Goal: Task Accomplishment & Management: Use online tool/utility

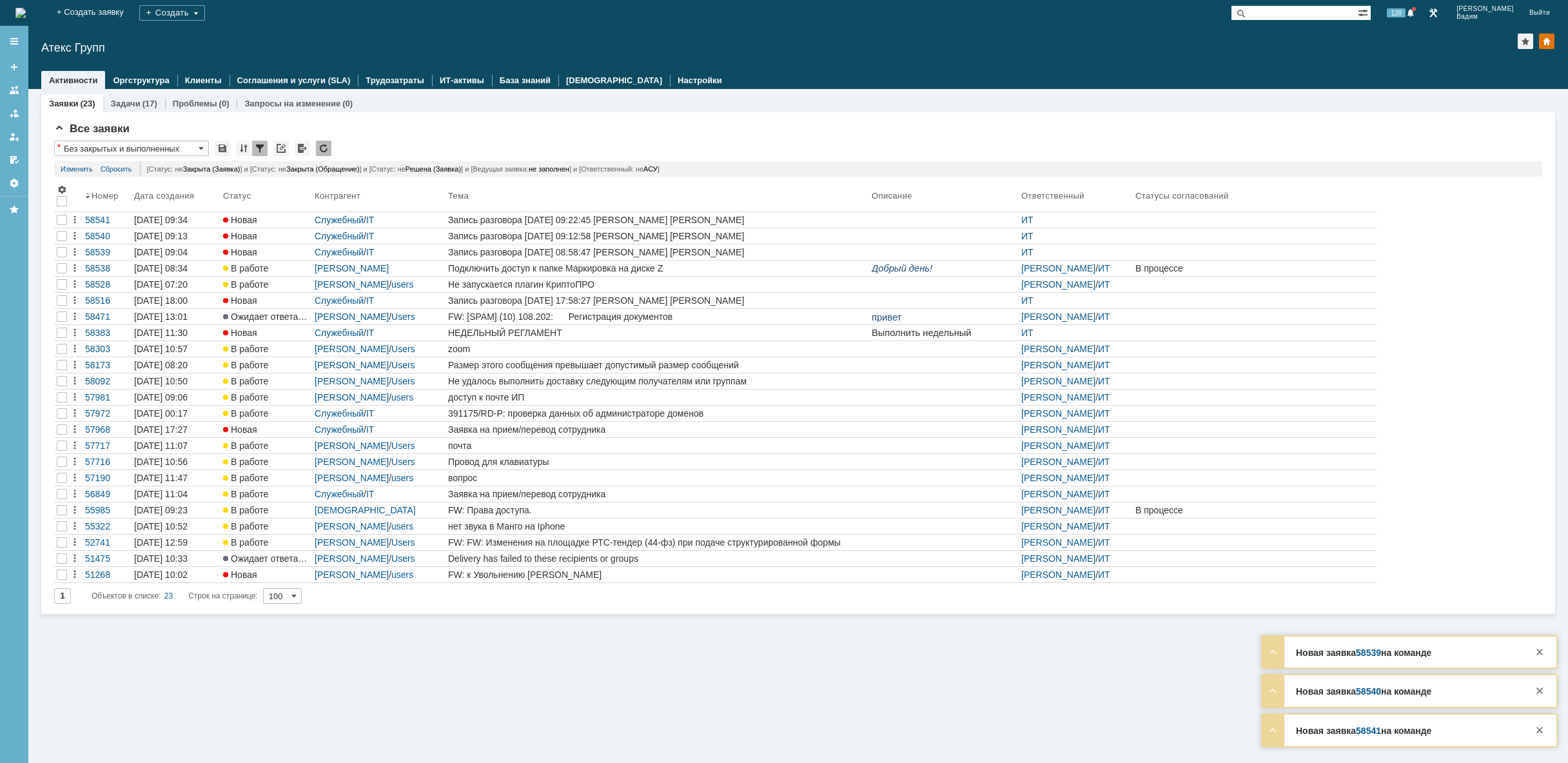
click at [26, 2] on div "На домашнюю" at bounding box center [21, 13] width 10 height 26
click at [26, 8] on img at bounding box center [21, 13] width 10 height 10
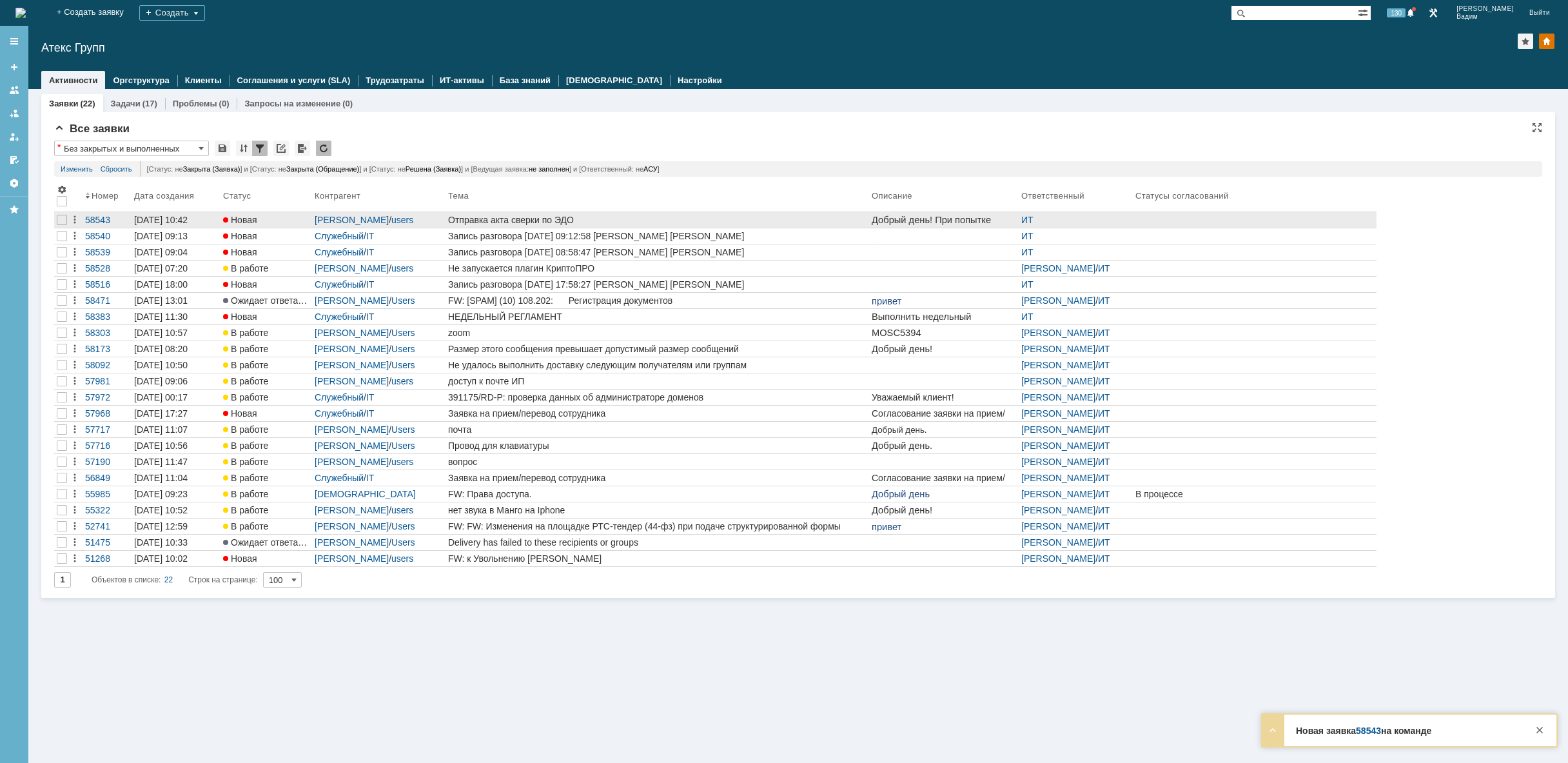
click at [571, 223] on div "Отправка акта сверки по ЭДО" at bounding box center [657, 220] width 418 height 10
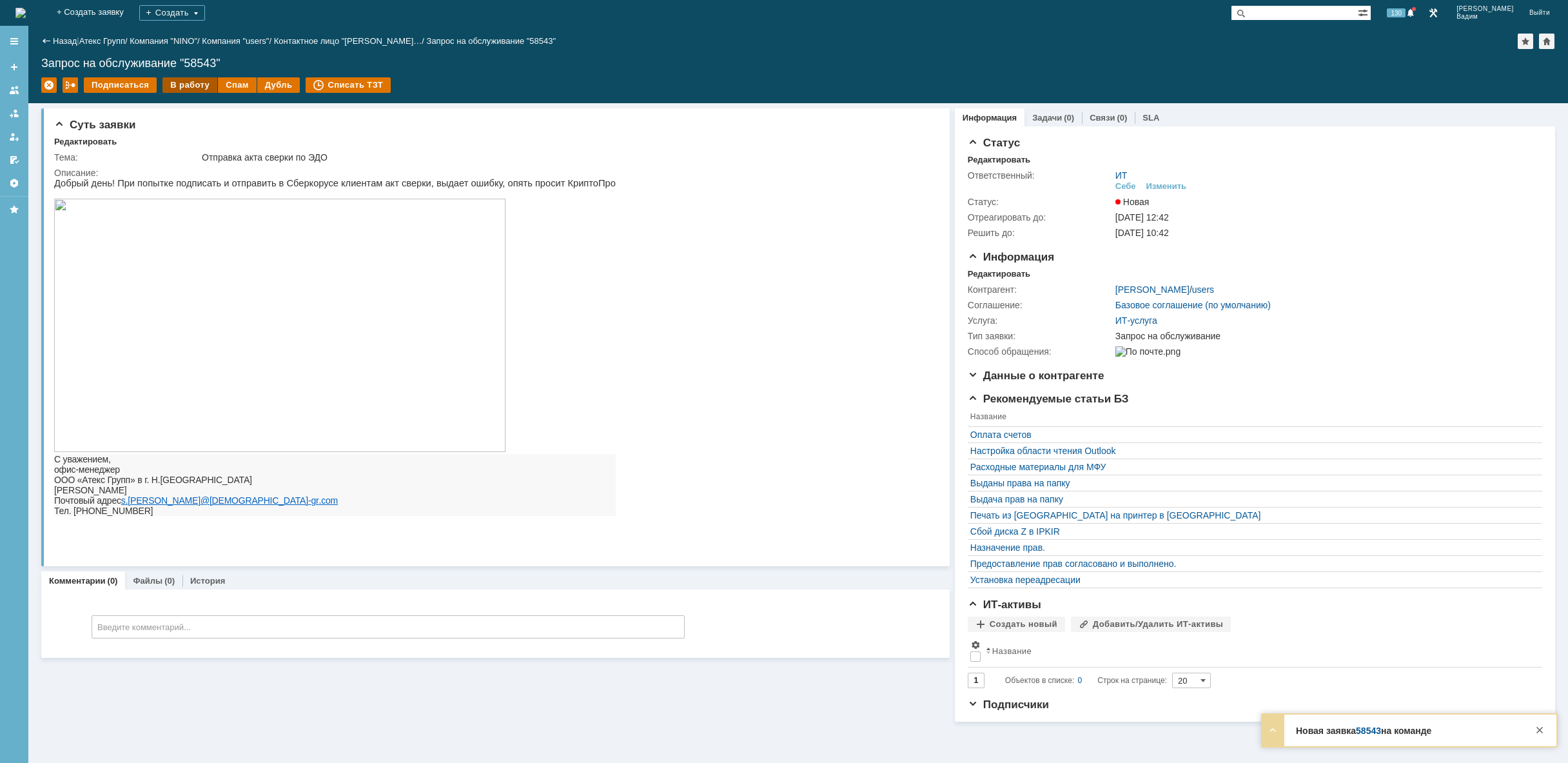
click at [190, 83] on div "В работу" at bounding box center [190, 86] width 55 height 16
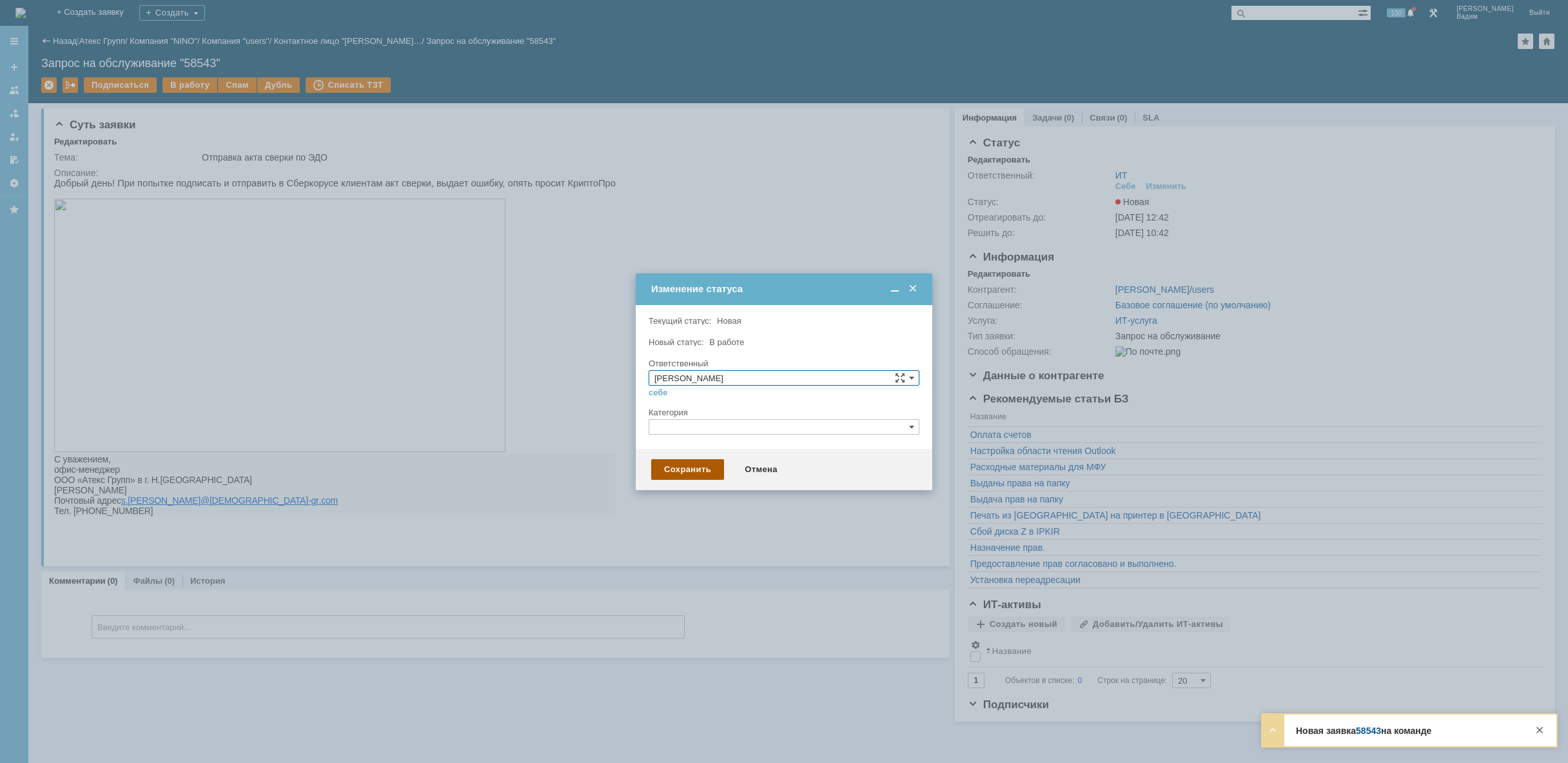
click at [697, 473] on div "Сохранить" at bounding box center [688, 470] width 73 height 21
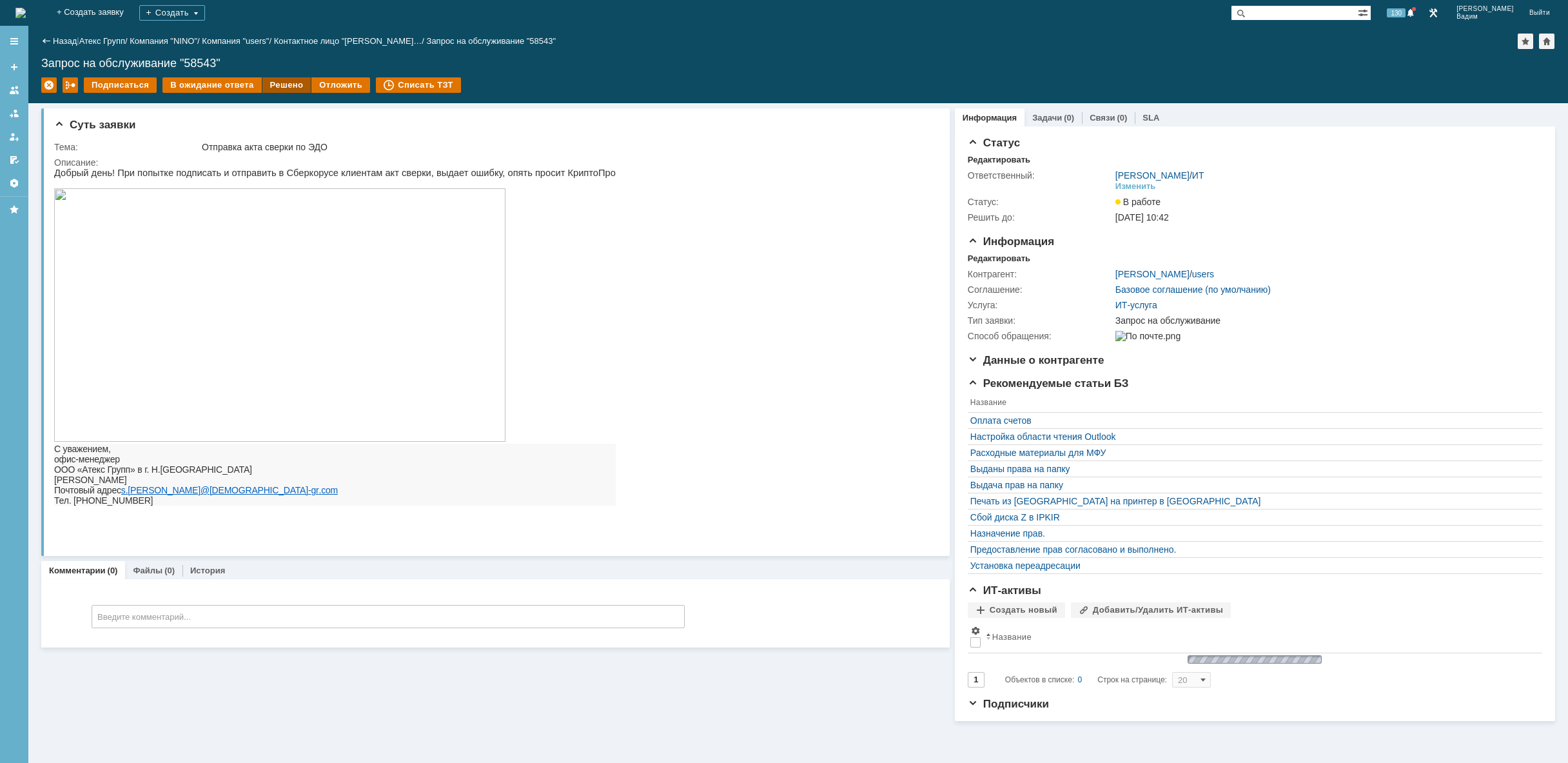
click at [282, 88] on div "Решено" at bounding box center [287, 86] width 49 height 16
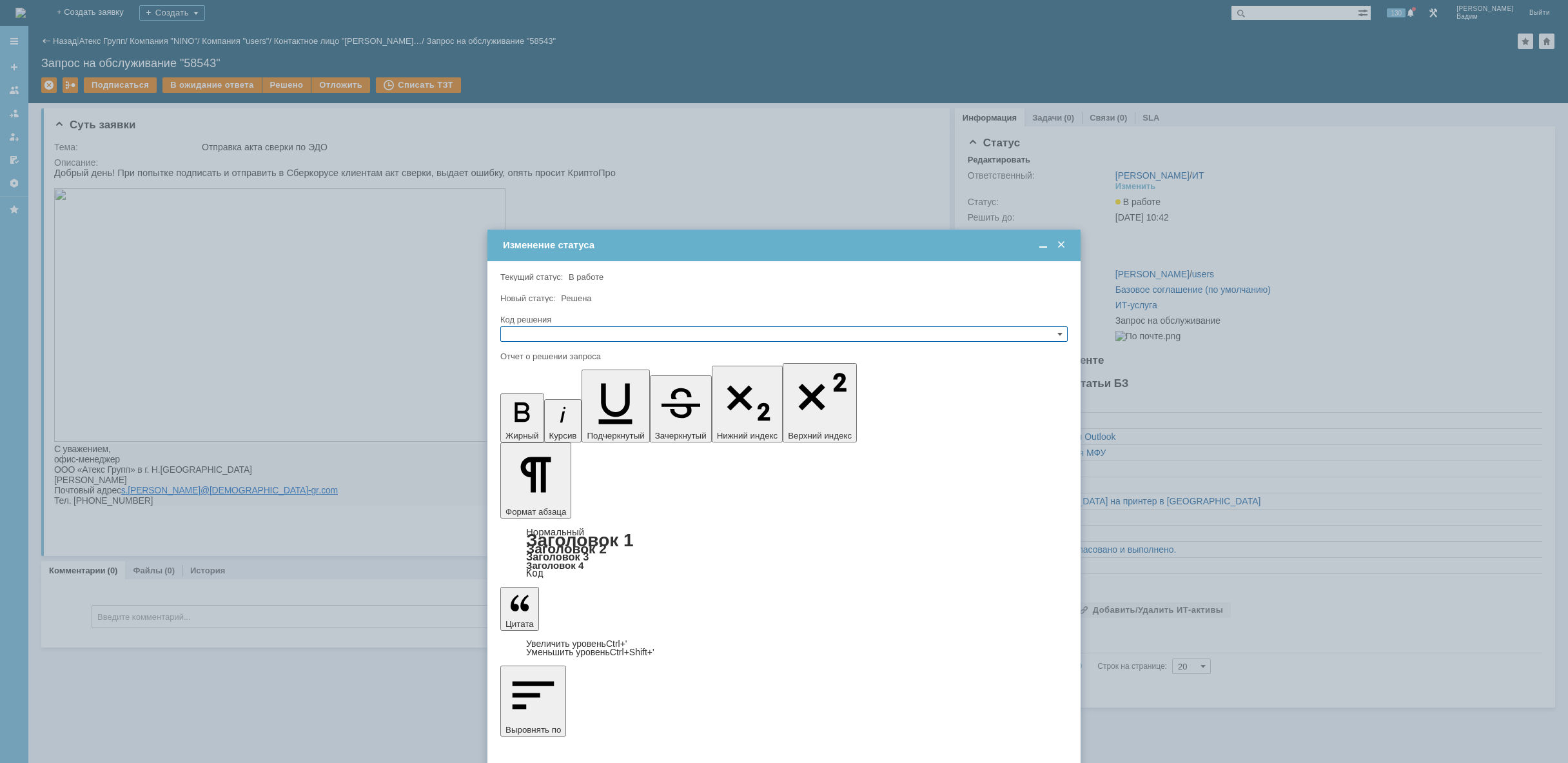
click at [597, 334] on input "text" at bounding box center [784, 334] width 567 height 16
click at [581, 391] on span "Решено" at bounding box center [784, 395] width 555 height 10
type input "Решено"
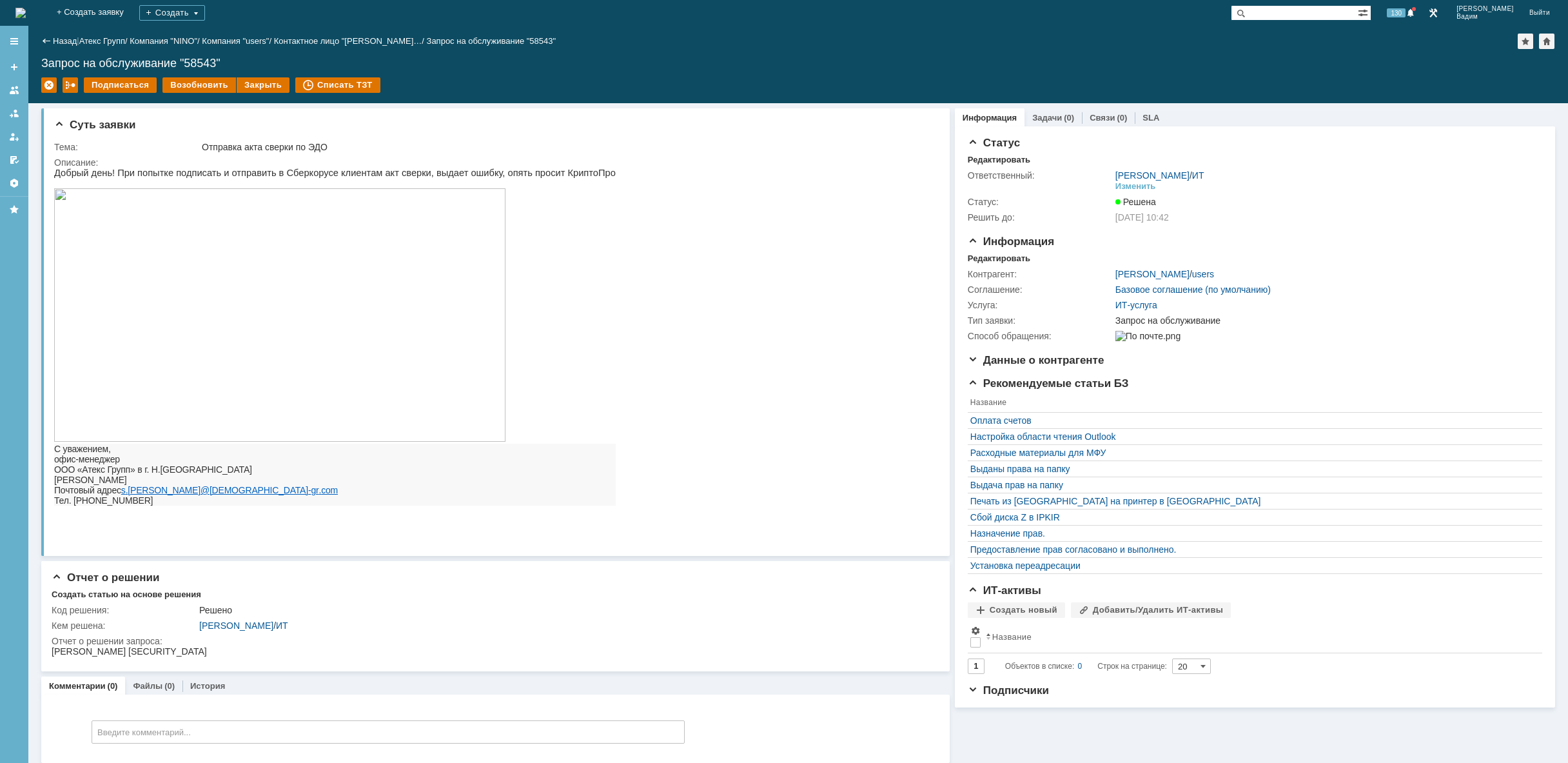
click at [26, 10] on img at bounding box center [21, 13] width 10 height 10
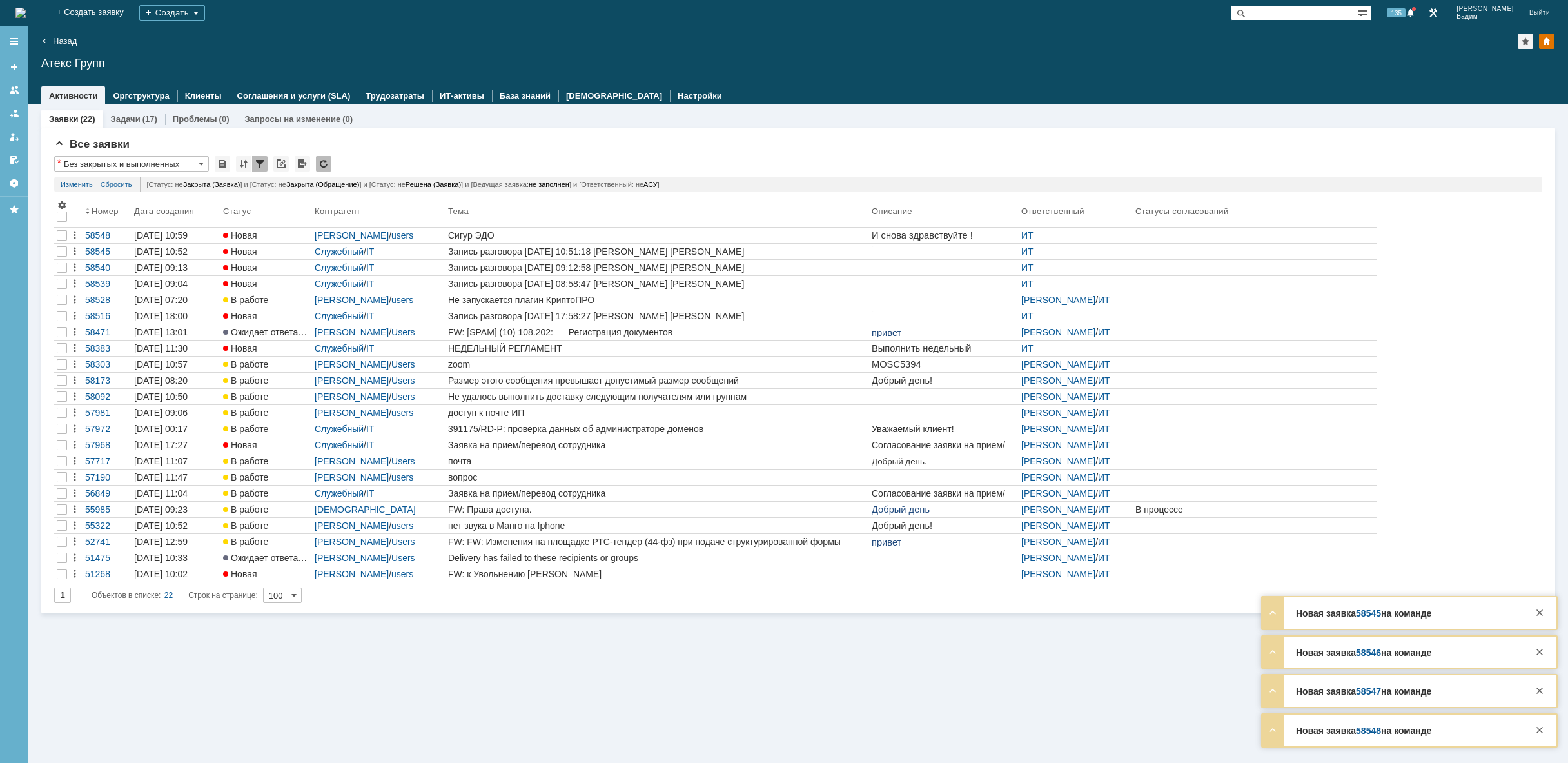
click at [26, 13] on img at bounding box center [21, 13] width 10 height 10
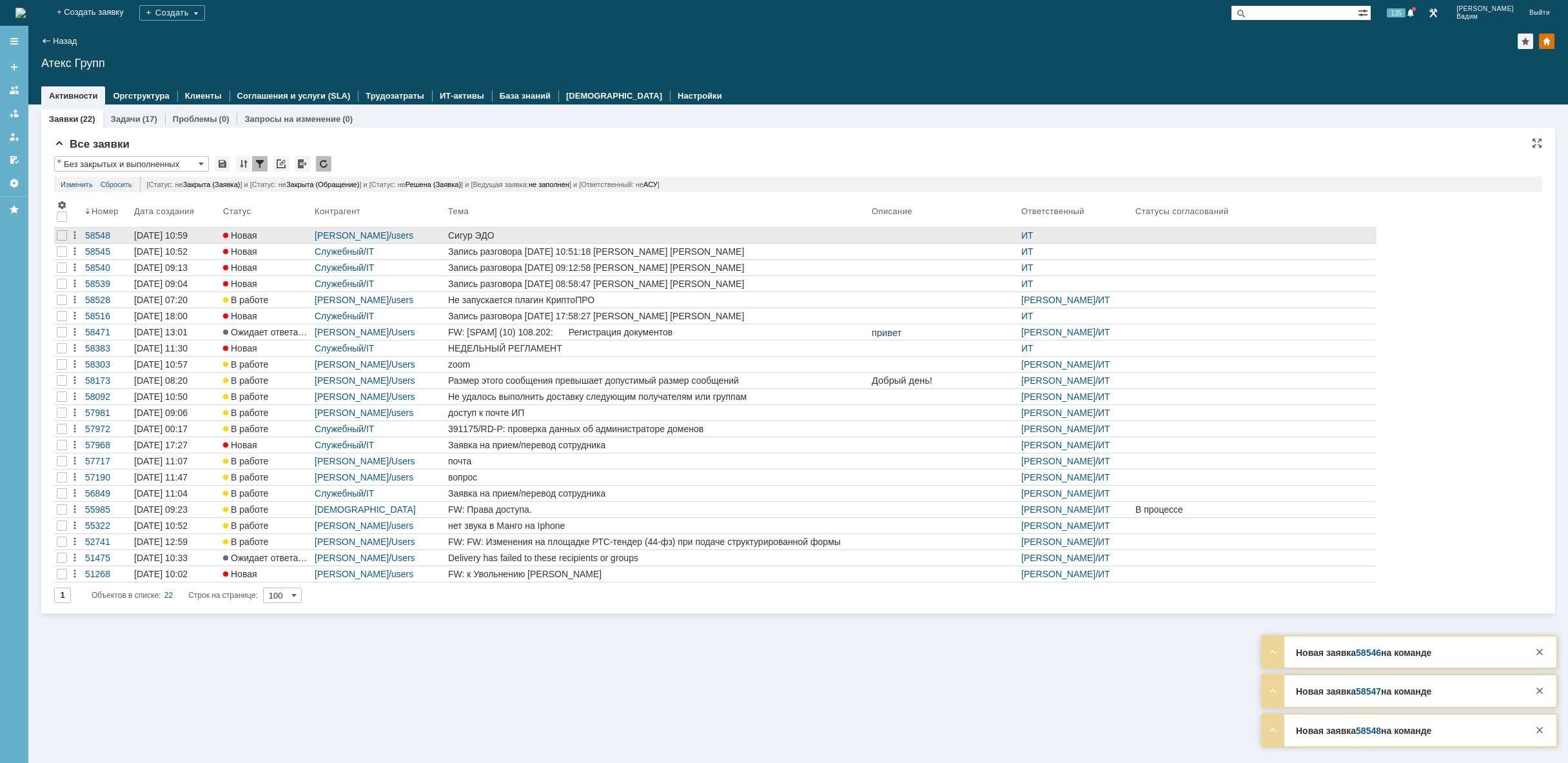
click at [530, 233] on div "Сигур ЭДО" at bounding box center [657, 235] width 418 height 10
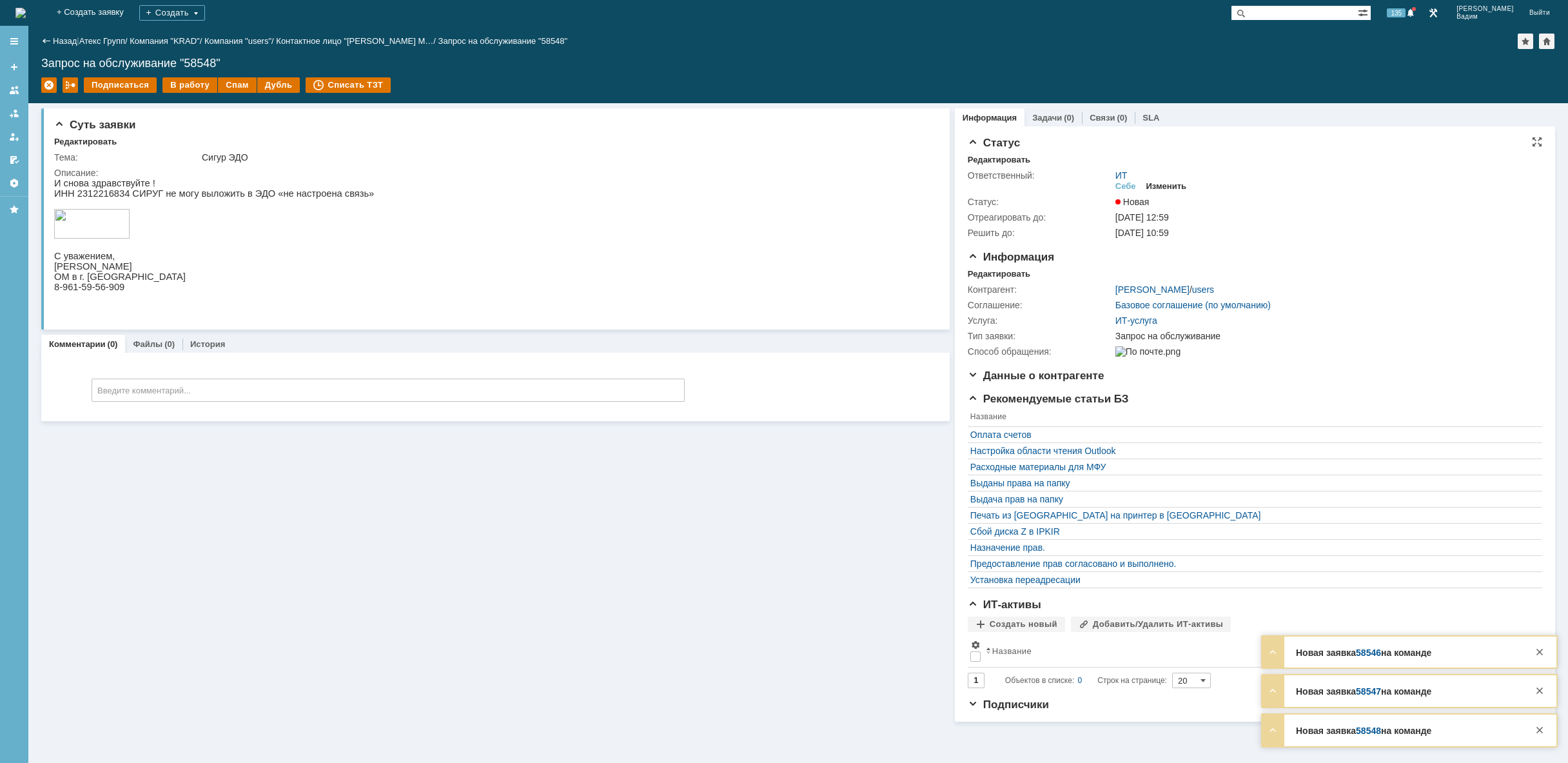
click at [1170, 183] on div "Изменить" at bounding box center [1166, 186] width 40 height 10
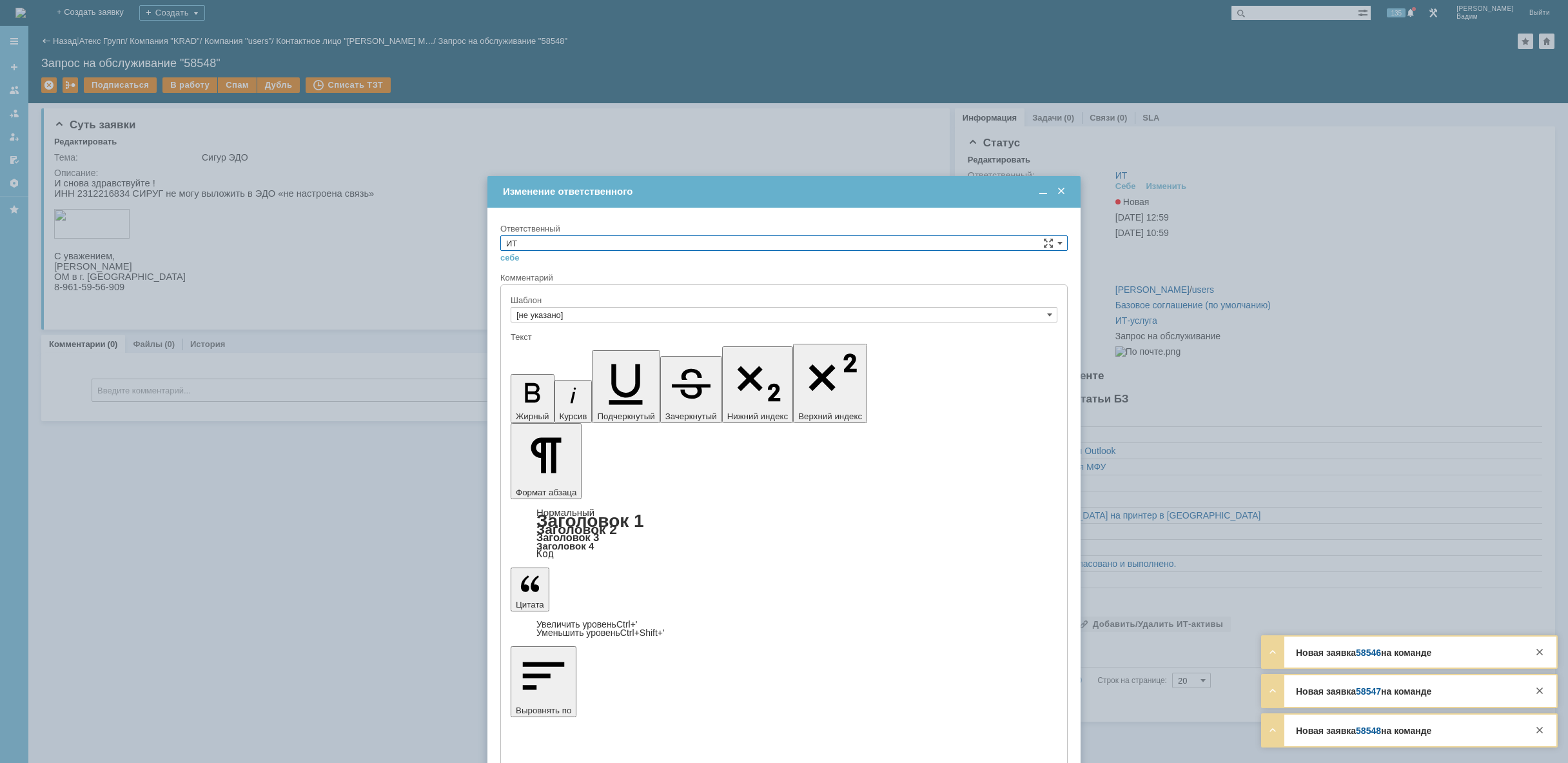
click at [649, 237] on input "ИТ" at bounding box center [784, 244] width 567 height 16
click at [571, 349] on span "АСУ" at bounding box center [784, 349] width 555 height 10
type input "АСУ"
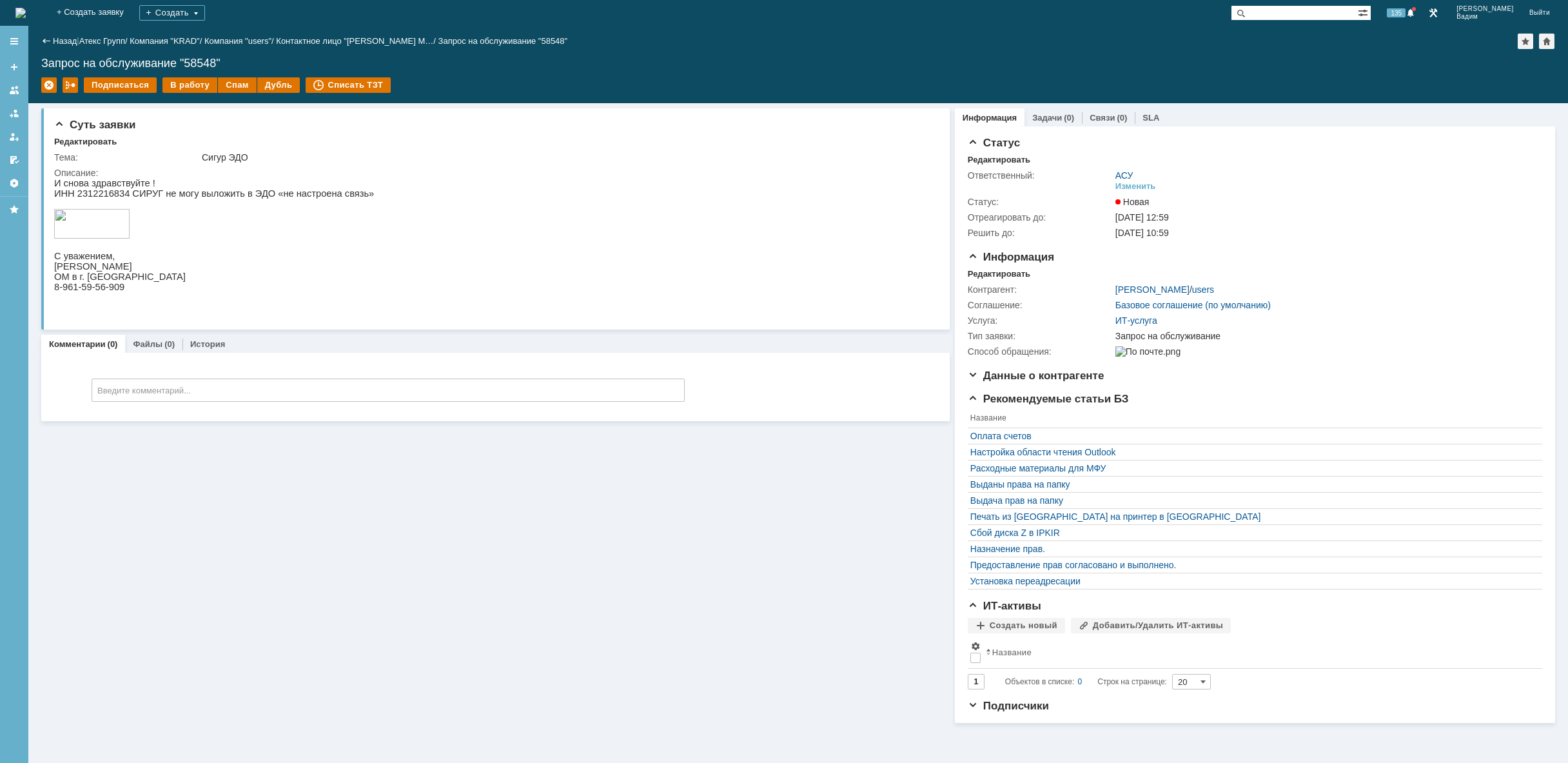
click at [26, 14] on img at bounding box center [21, 13] width 10 height 10
